Goal: Transaction & Acquisition: Purchase product/service

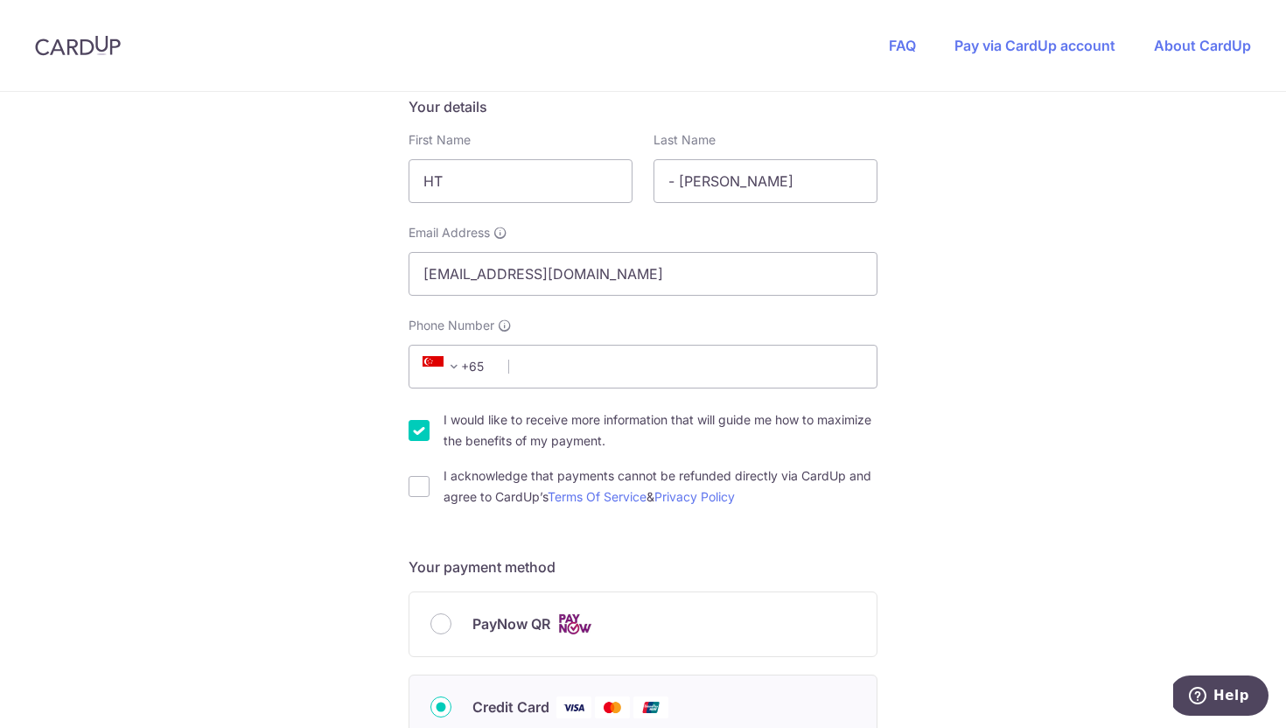
scroll to position [317, 0]
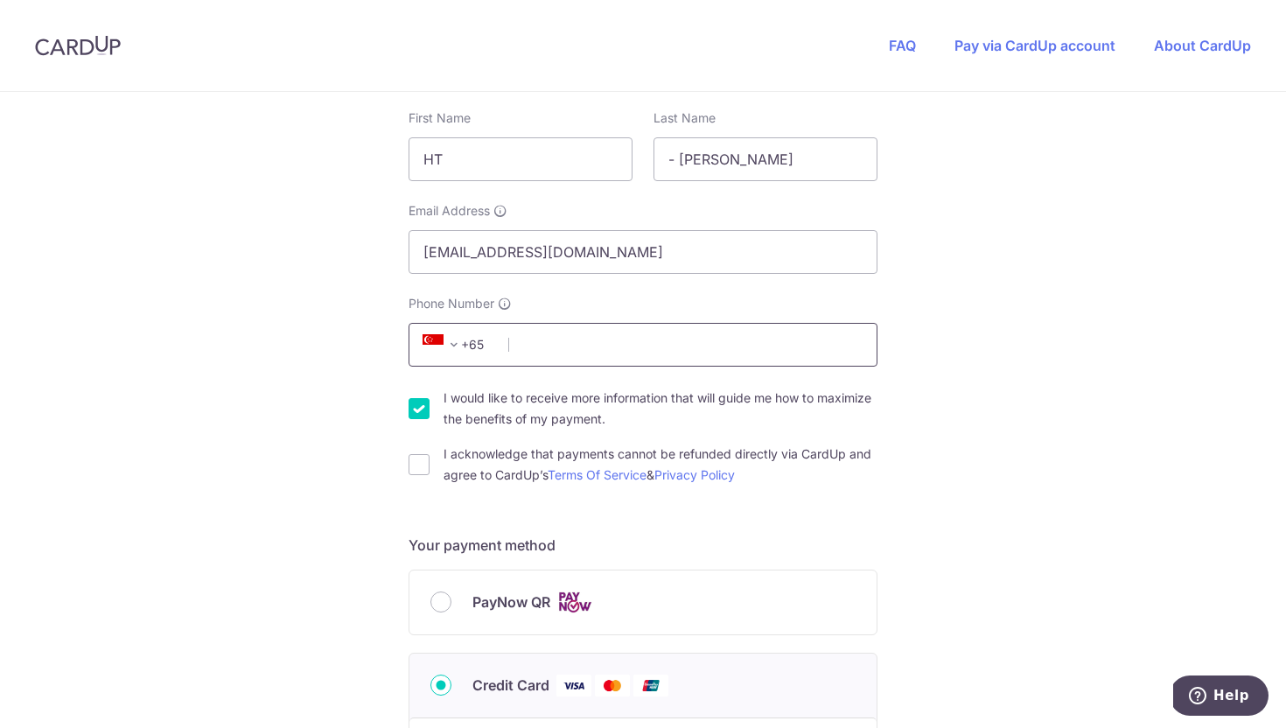
click at [526, 353] on input "Phone Number" at bounding box center [642, 345] width 469 height 44
type input "85111854"
select select "65"
type input "804985"
type input "39 Nim road - Este Villa - unit 15F, unit 15F"
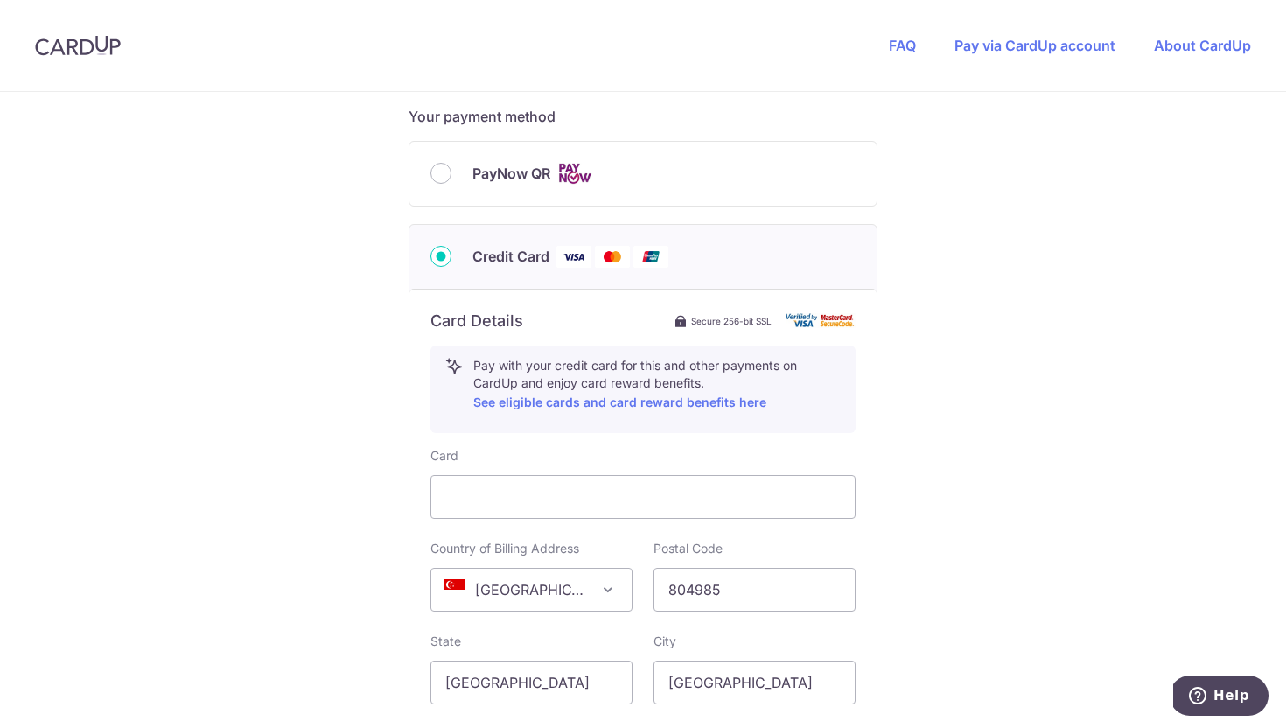
scroll to position [742, 0]
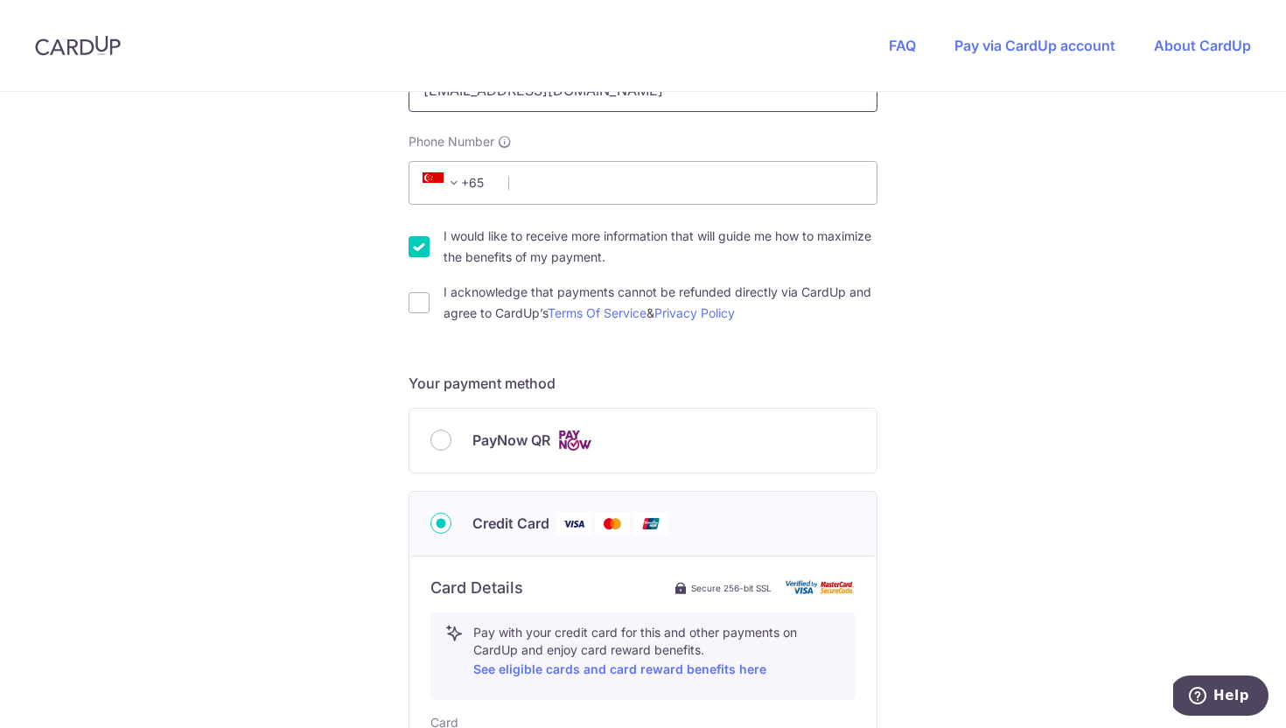
scroll to position [487, 0]
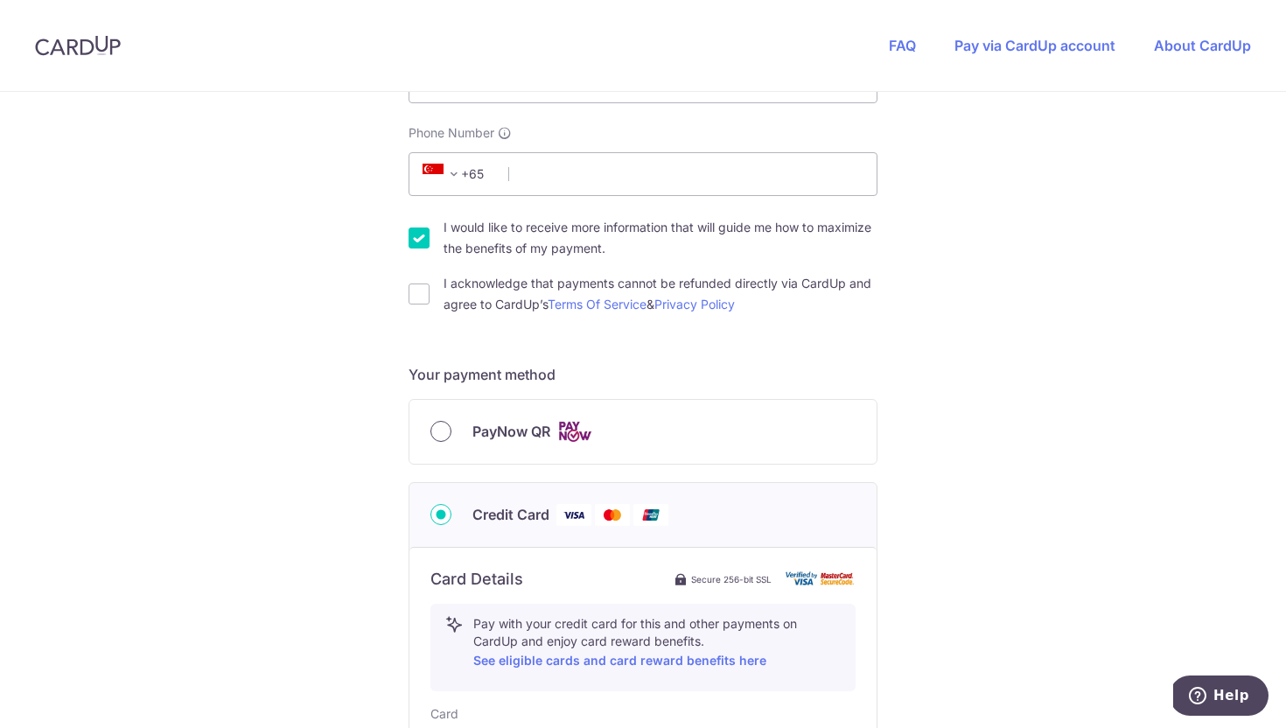
click at [439, 439] on input "PayNow QR" at bounding box center [440, 431] width 21 height 21
radio input "true"
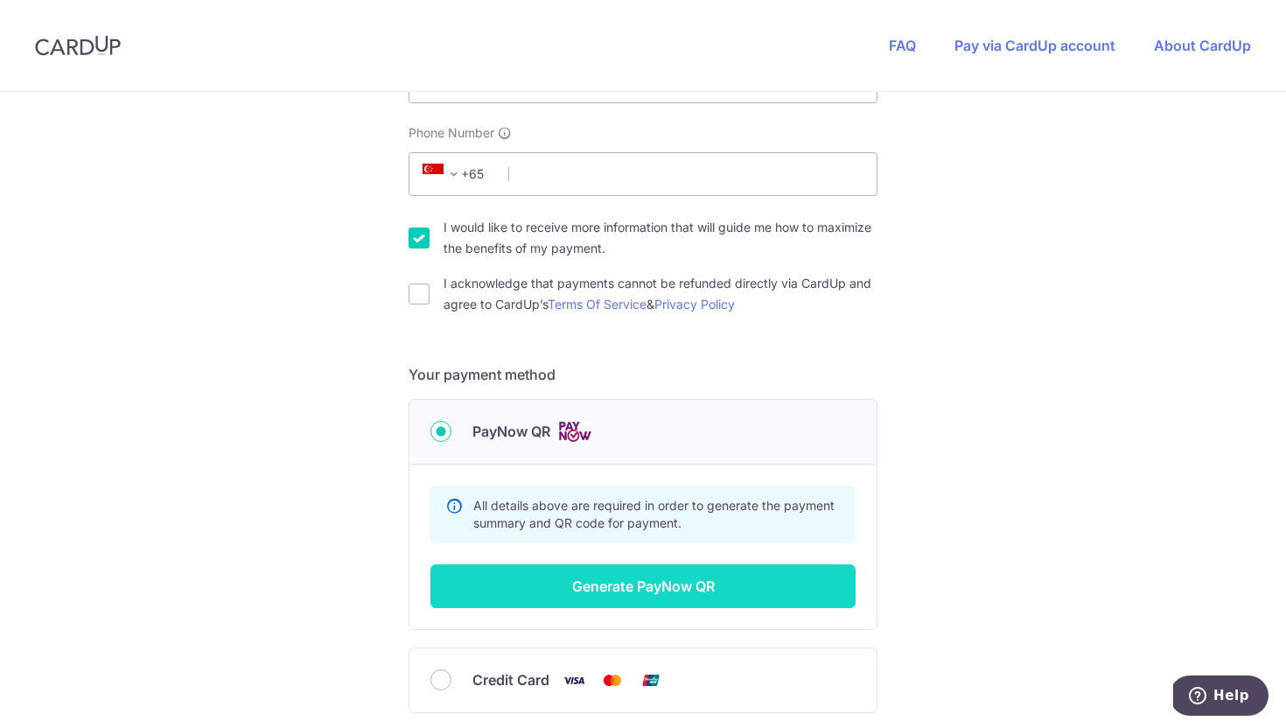
click at [630, 590] on button "Generate PayNow QR" at bounding box center [642, 586] width 425 height 44
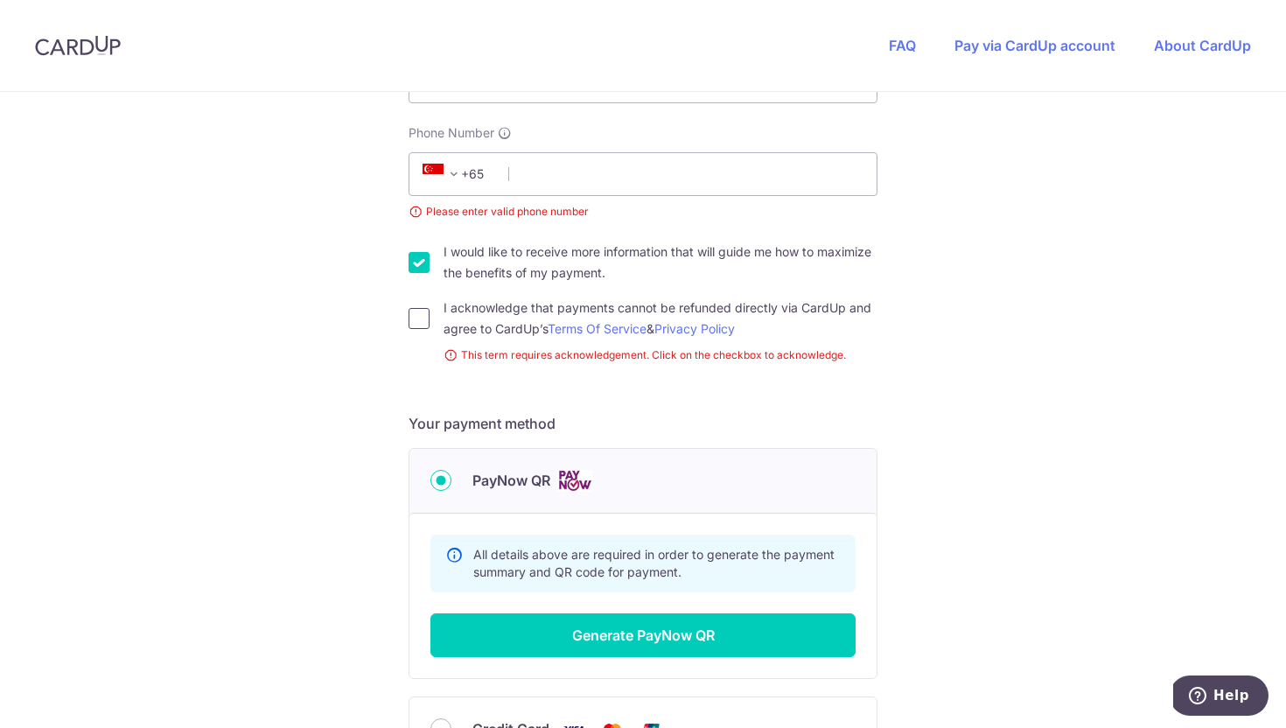
click at [415, 326] on input "I acknowledge that payments cannot be refunded directly via CardUp and agree to…" at bounding box center [418, 318] width 21 height 21
checkbox input "true"
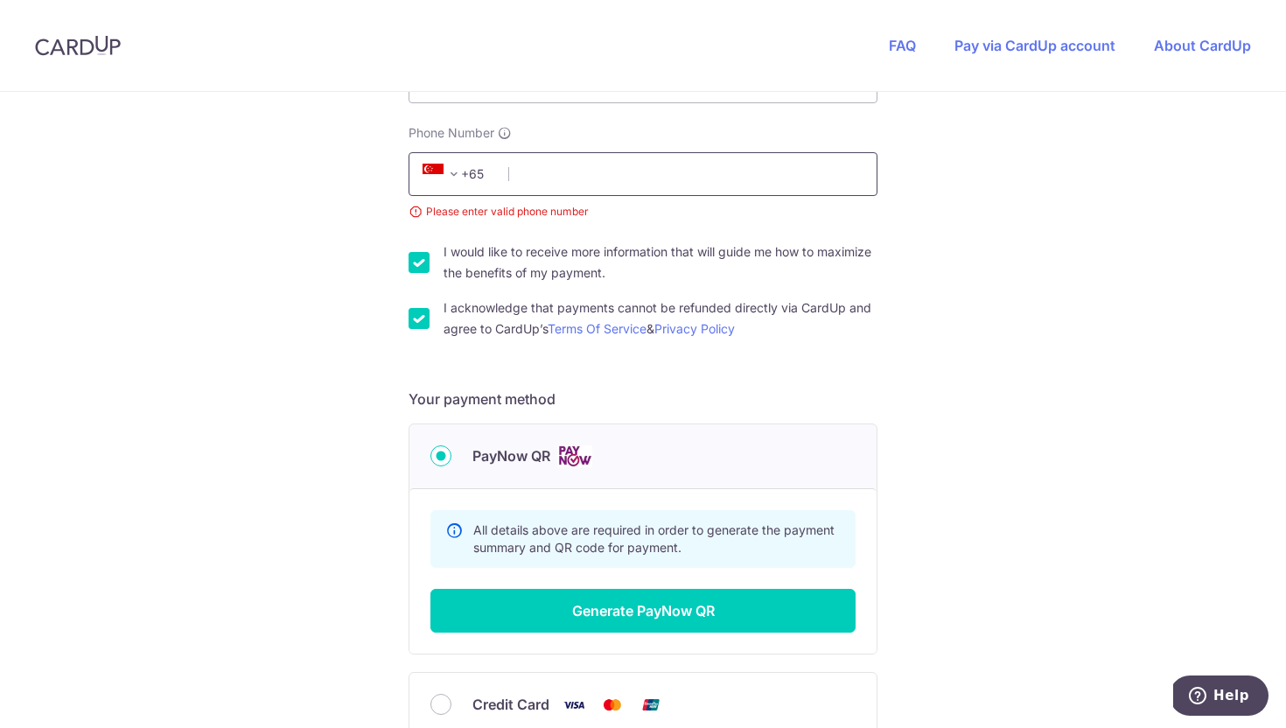
click at [558, 180] on input "Phone Number" at bounding box center [642, 174] width 469 height 44
type input "85111854"
select select "65"
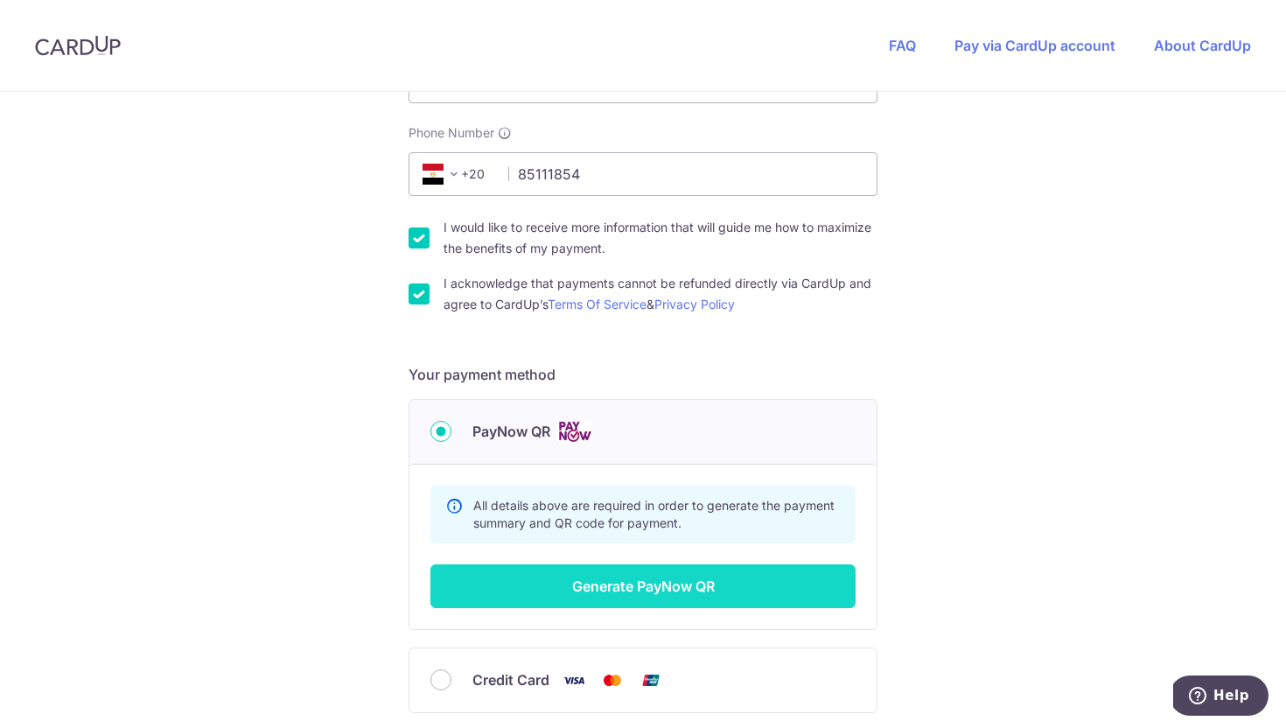
click at [616, 592] on button "Generate PayNow QR" at bounding box center [642, 586] width 425 height 44
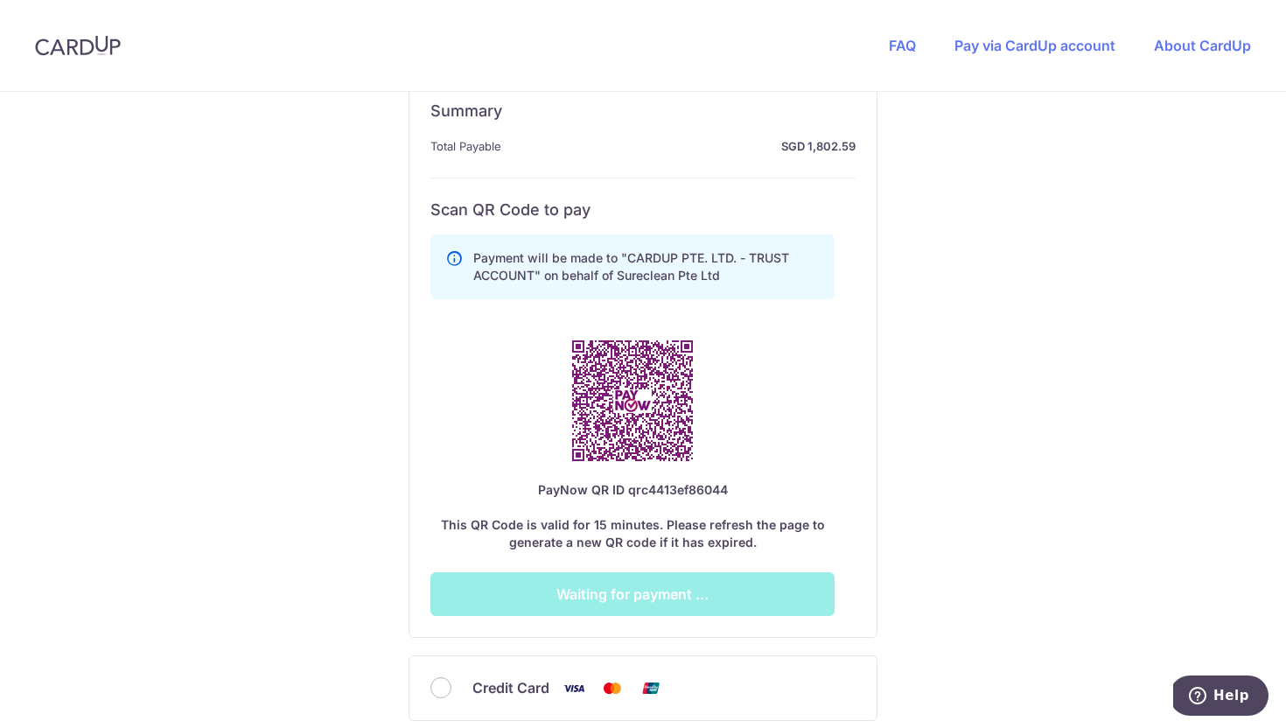
scroll to position [875, 0]
